Goal: Transaction & Acquisition: Obtain resource

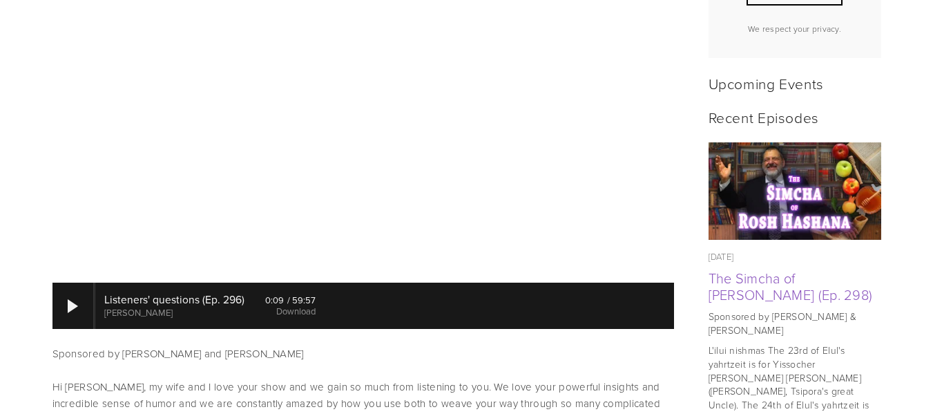
scroll to position [570, 0]
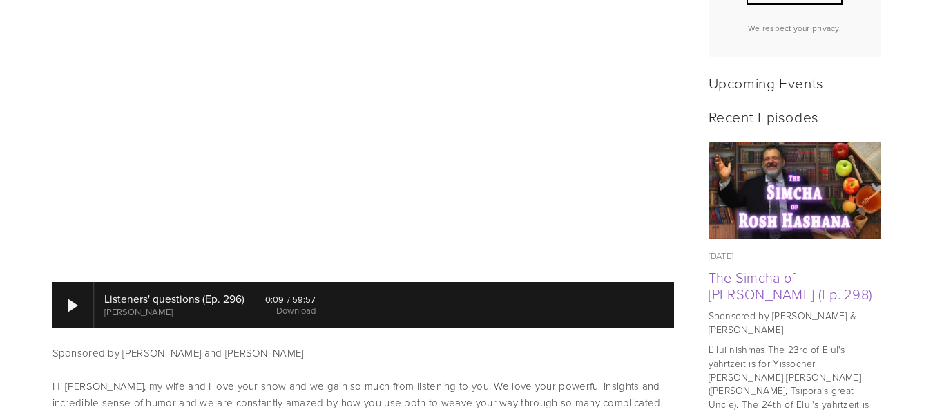
click at [817, 204] on img at bounding box center [794, 190] width 173 height 97
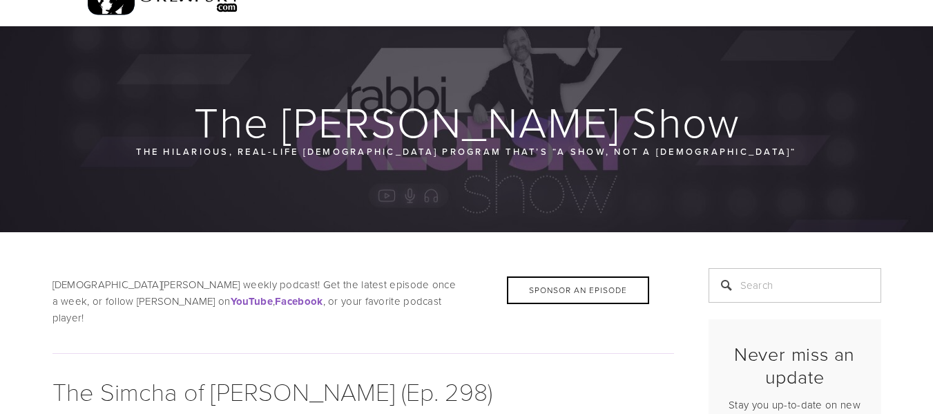
scroll to position [9, 0]
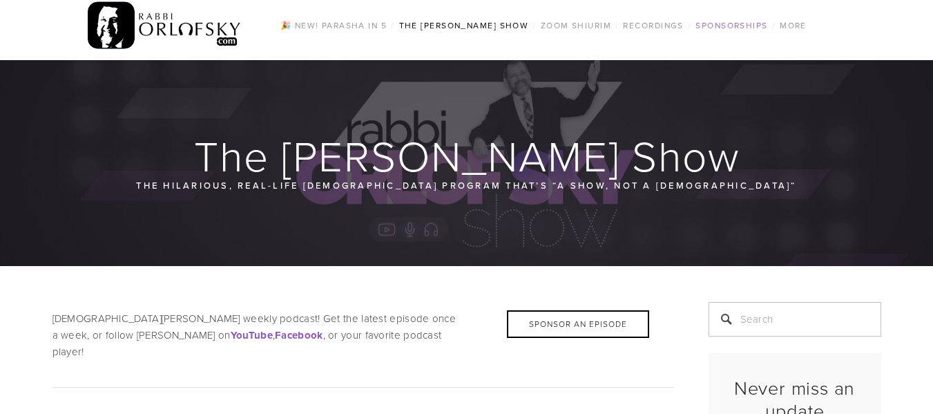
click at [736, 28] on link "Sponsorships" at bounding box center [731, 26] width 80 height 18
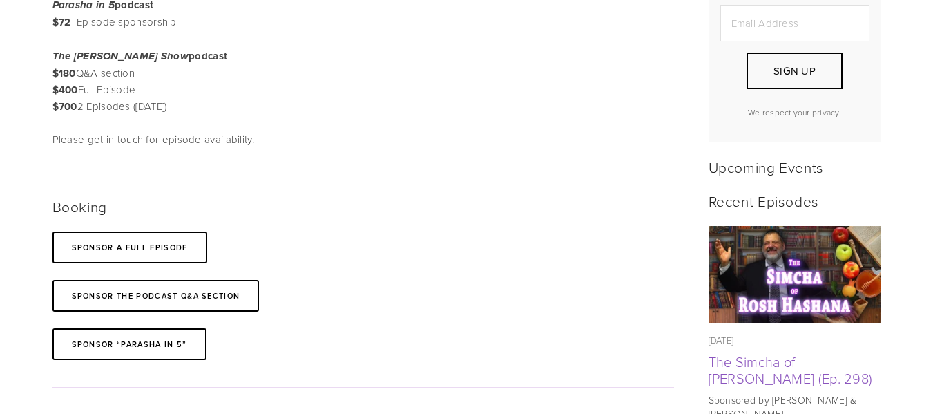
scroll to position [472, 0]
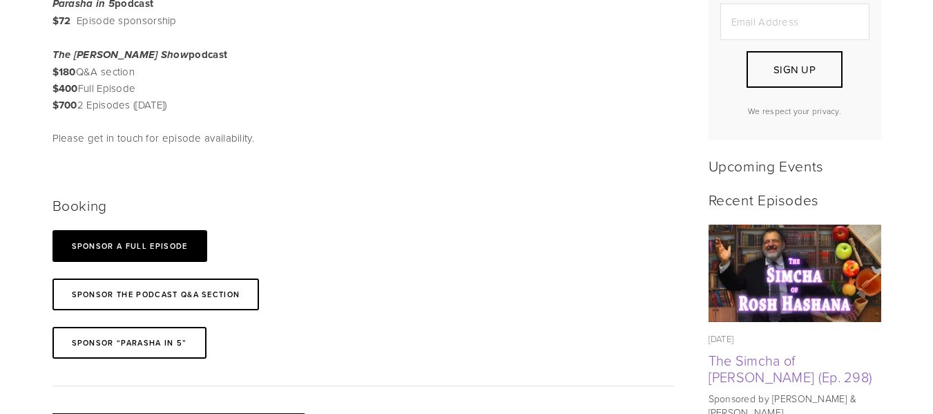
click at [128, 251] on link "SPONSOR A full Episode" at bounding box center [129, 246] width 155 height 32
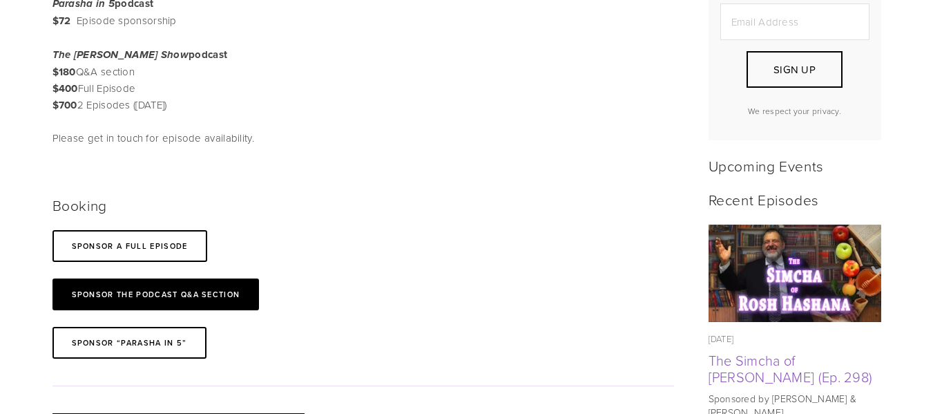
click at [120, 301] on link "Sponsor the podcast Q&A section" at bounding box center [155, 294] width 207 height 32
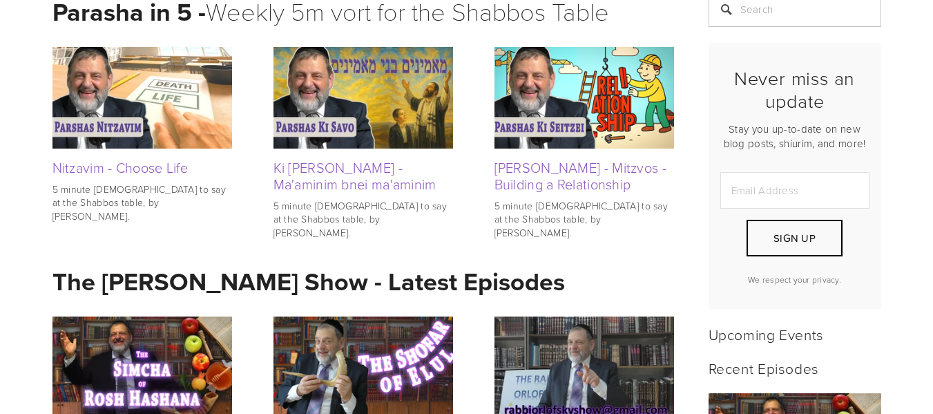
scroll to position [319, 0]
